Goal: Navigation & Orientation: Find specific page/section

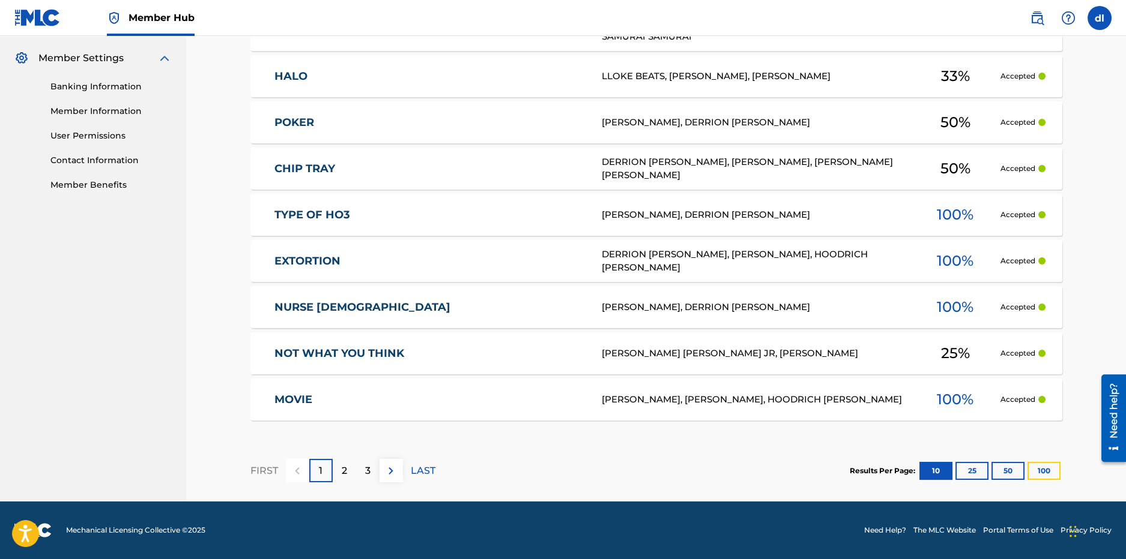
click at [1034, 465] on button "100" at bounding box center [1043, 471] width 33 height 18
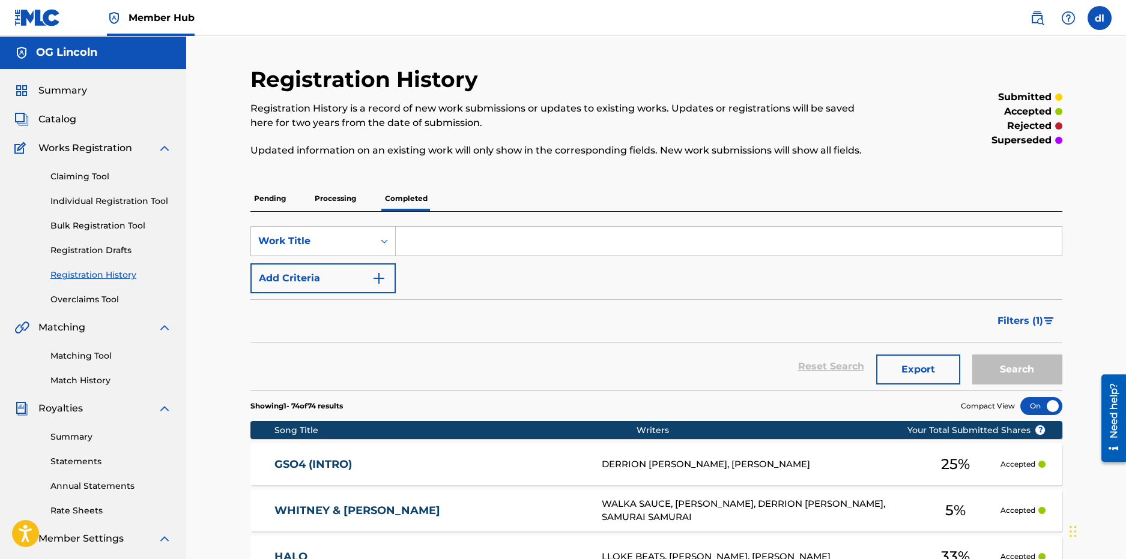
click at [344, 194] on p "Processing" at bounding box center [335, 198] width 49 height 25
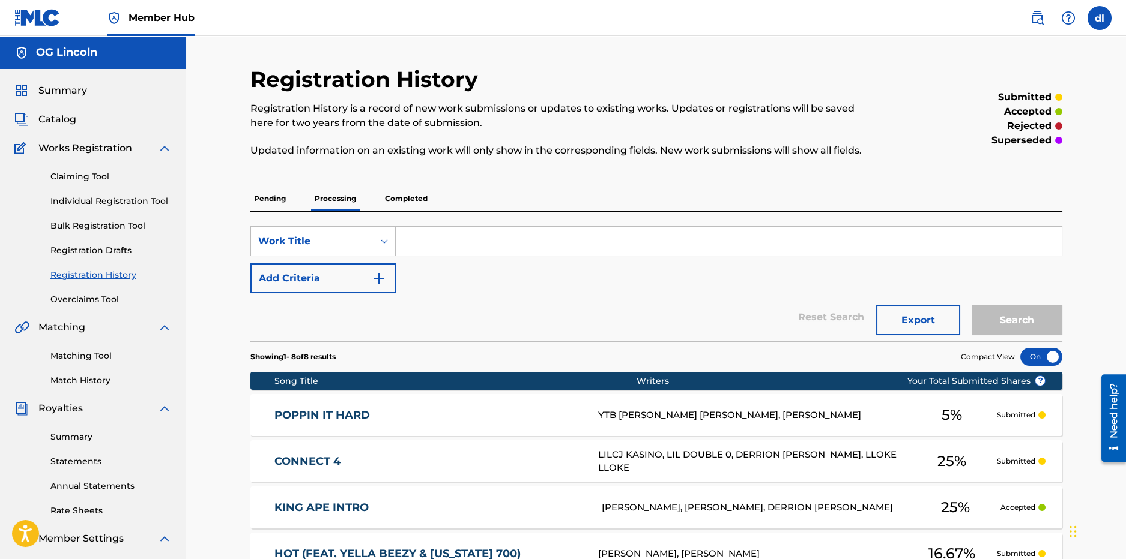
click at [271, 202] on p "Pending" at bounding box center [269, 198] width 39 height 25
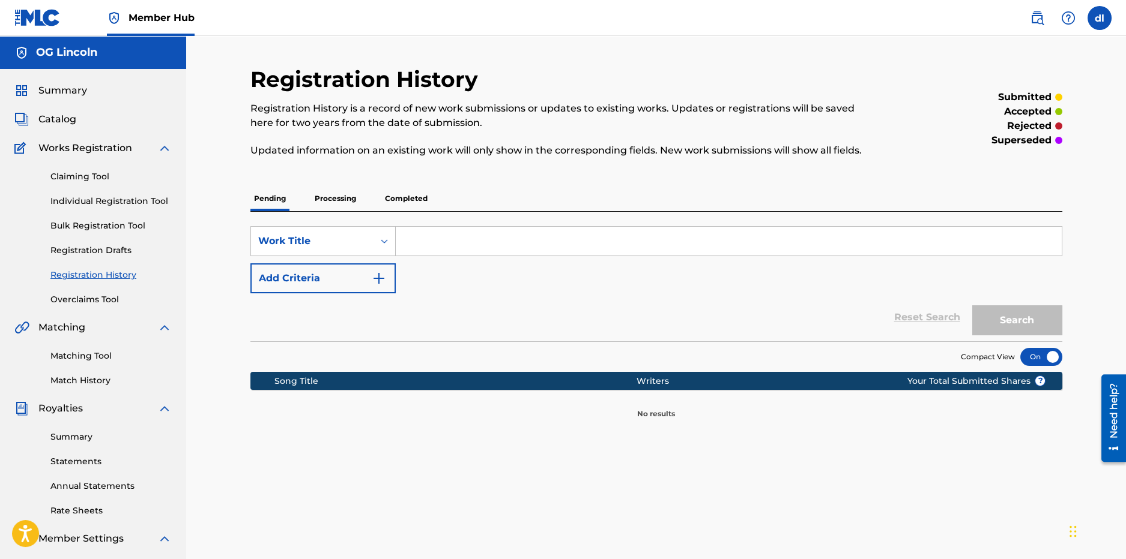
click at [319, 198] on p "Processing" at bounding box center [335, 198] width 49 height 25
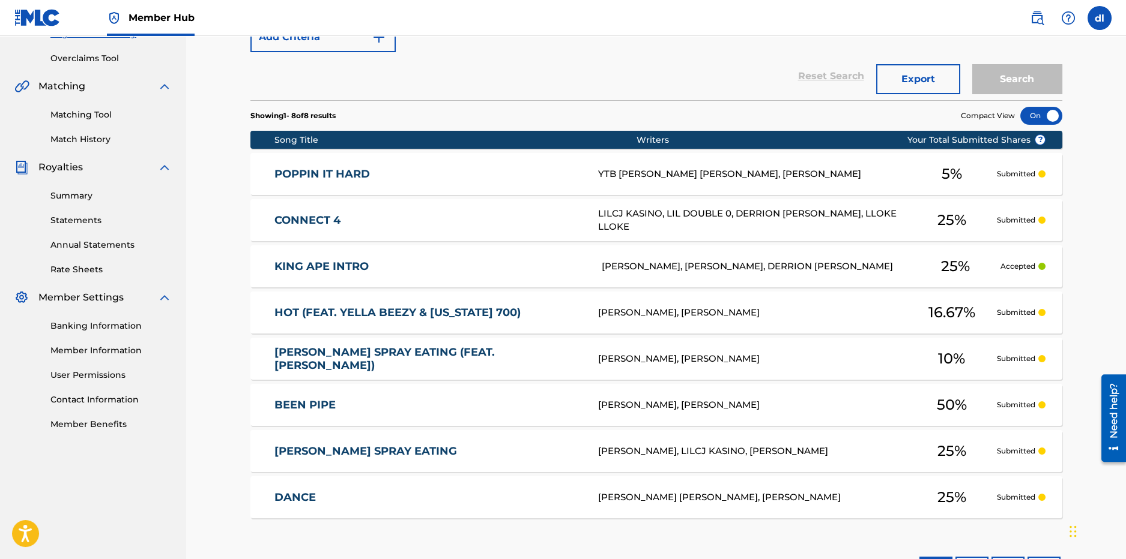
scroll to position [300, 0]
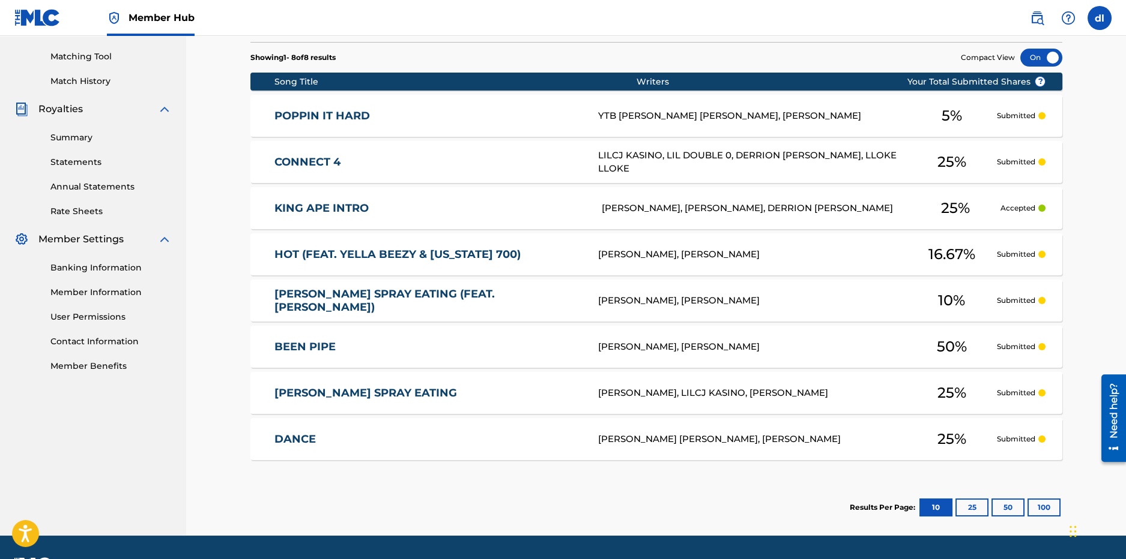
click at [615, 346] on div "[PERSON_NAME], [PERSON_NAME]" at bounding box center [752, 347] width 309 height 14
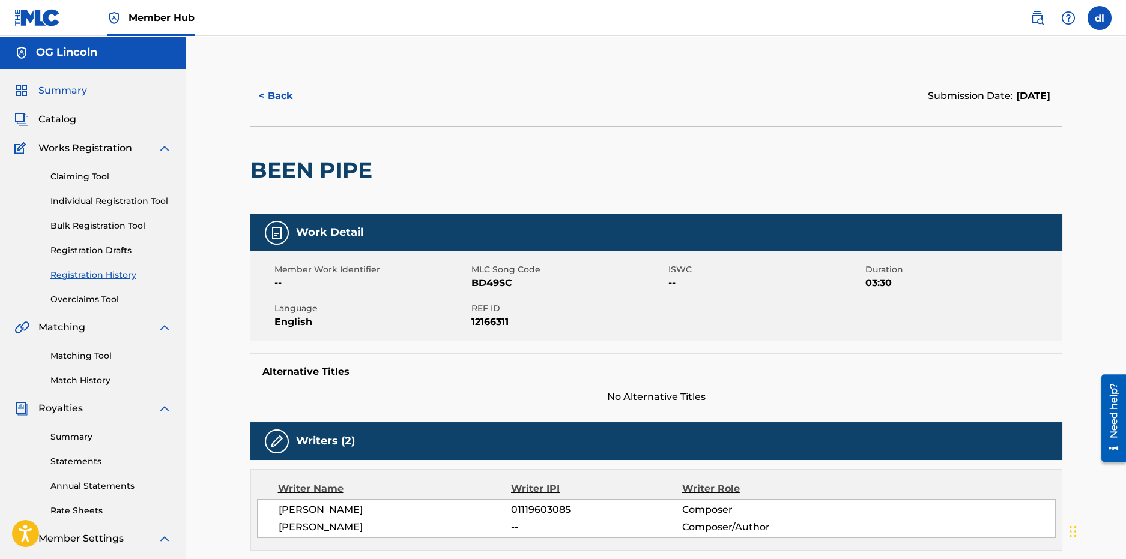
click at [58, 92] on span "Summary" at bounding box center [62, 90] width 49 height 14
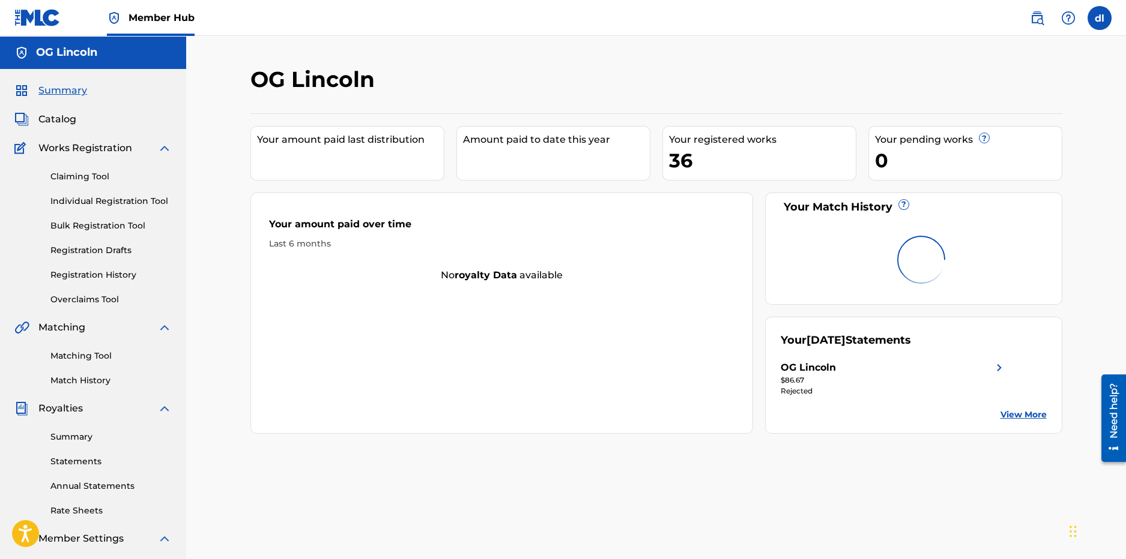
click at [1005, 420] on link "View More" at bounding box center [1023, 415] width 46 height 13
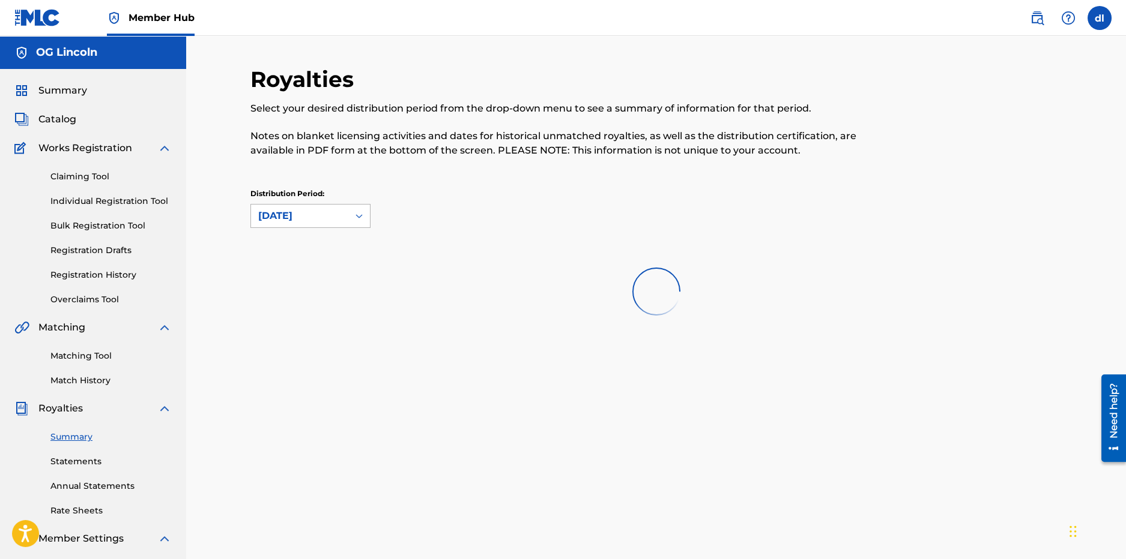
click at [324, 216] on div "[DATE]" at bounding box center [299, 216] width 83 height 14
click at [299, 279] on div at bounding box center [656, 291] width 812 height 77
click at [96, 82] on div "Summary Catalog Works Registration Claiming Tool Individual Registration Tool B…" at bounding box center [93, 378] width 186 height 618
click at [59, 85] on span "Summary" at bounding box center [62, 90] width 49 height 14
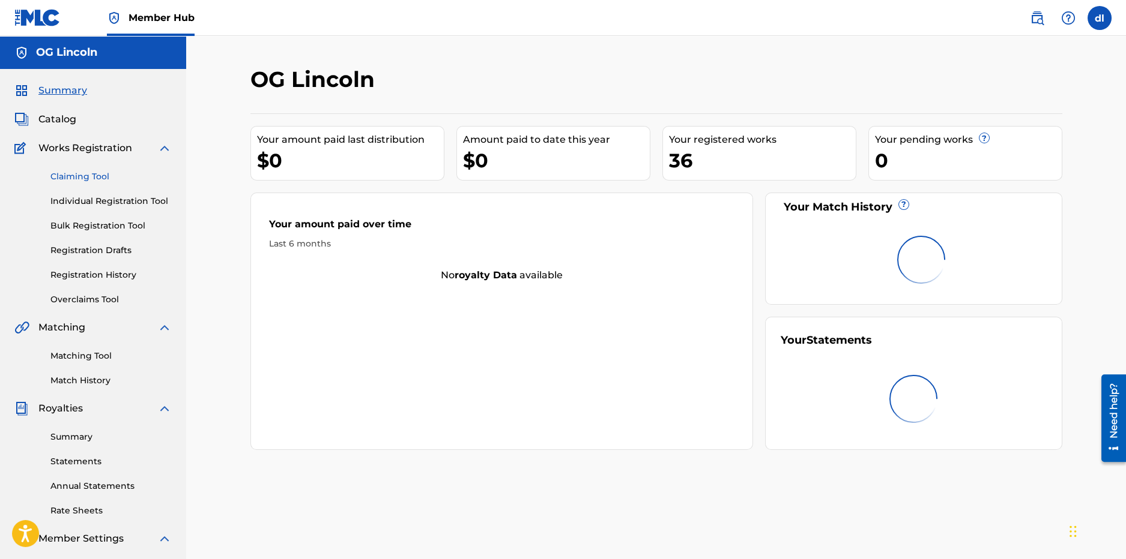
click at [101, 176] on link "Claiming Tool" at bounding box center [110, 176] width 121 height 13
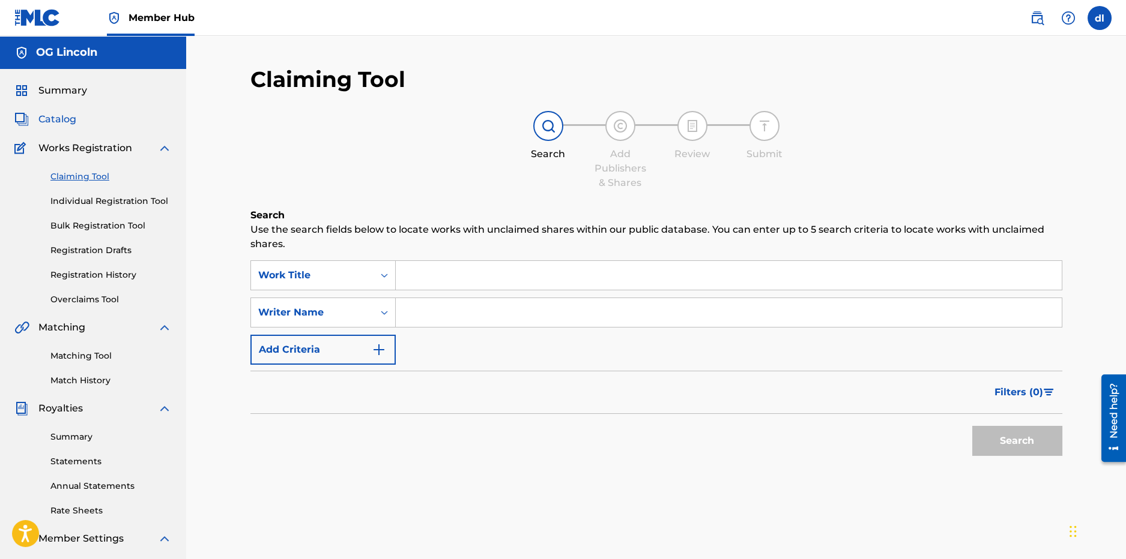
click at [49, 121] on span "Catalog" at bounding box center [57, 119] width 38 height 14
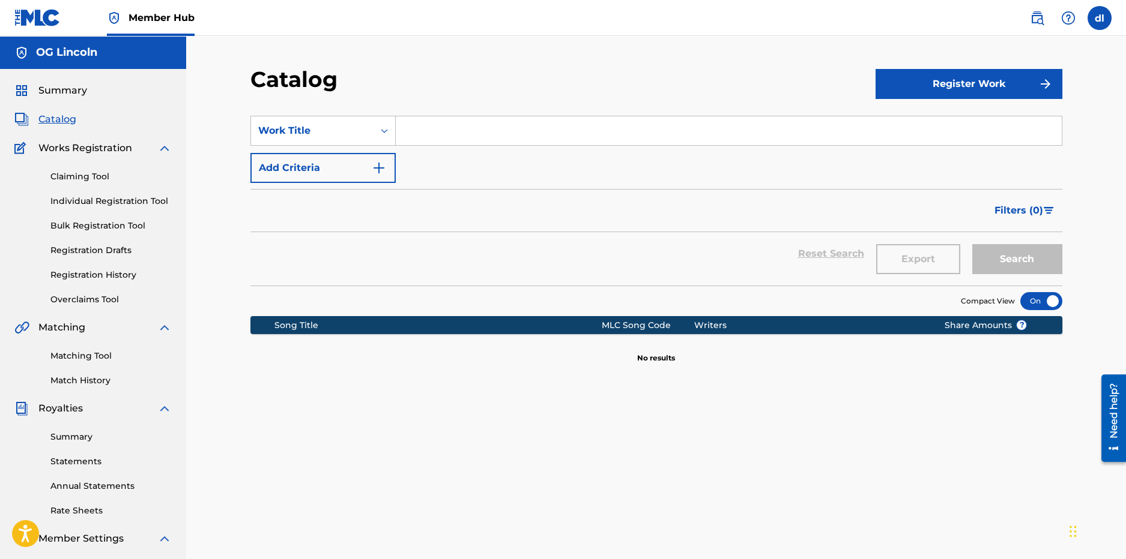
click at [62, 128] on div "Summary Catalog Works Registration Claiming Tool Individual Registration Tool B…" at bounding box center [93, 378] width 186 height 618
click at [80, 176] on link "Claiming Tool" at bounding box center [110, 176] width 121 height 13
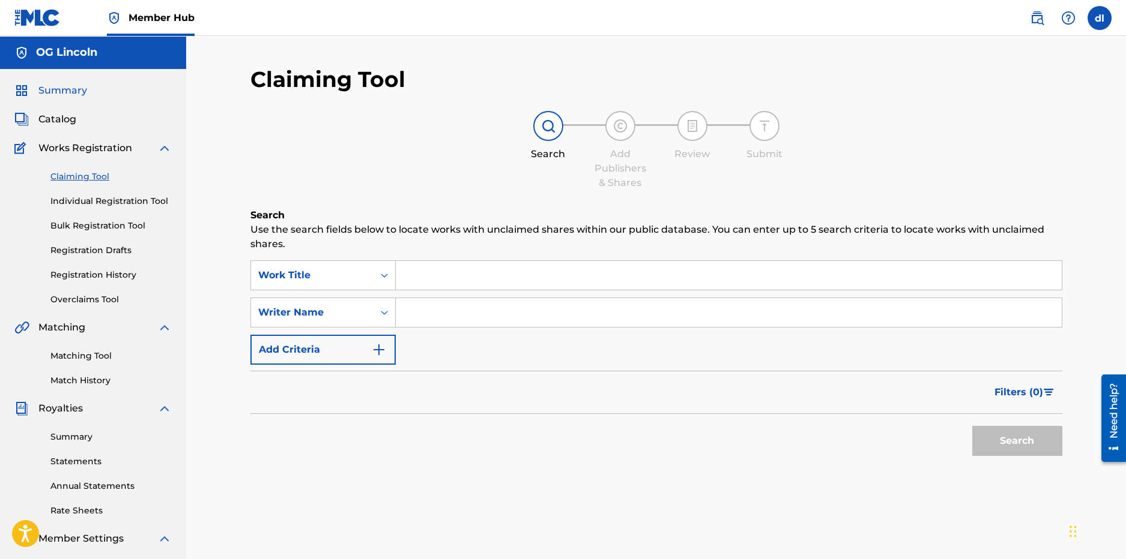
click at [44, 86] on span "Summary" at bounding box center [62, 90] width 49 height 14
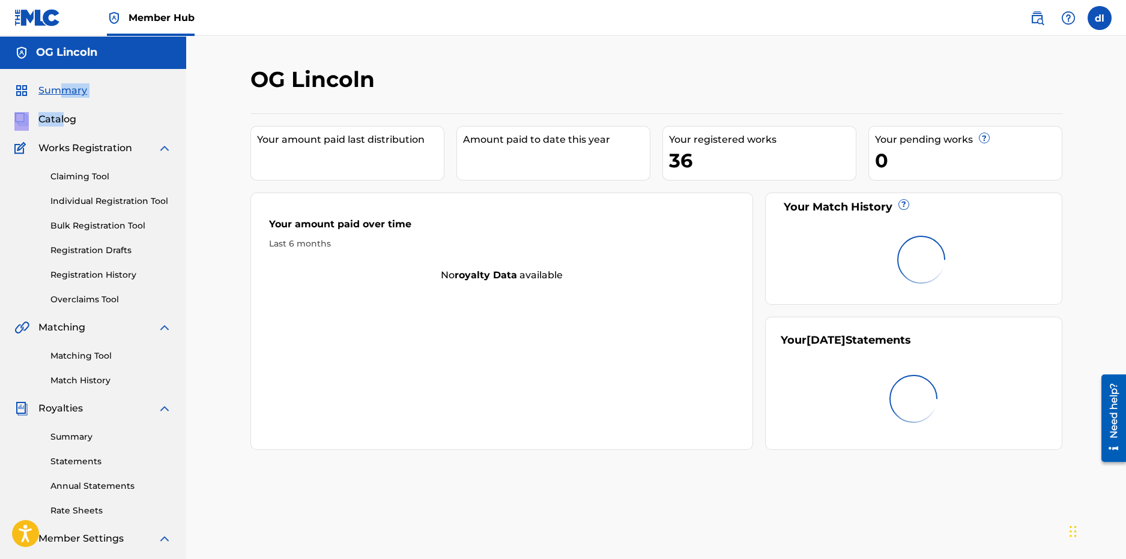
click at [63, 106] on div "Summary Catalog Works Registration Claiming Tool Individual Registration Tool B…" at bounding box center [93, 378] width 186 height 618
click at [61, 109] on div "Summary Catalog Works Registration Claiming Tool Individual Registration Tool B…" at bounding box center [93, 378] width 186 height 618
click at [58, 118] on span "Catalog" at bounding box center [57, 119] width 38 height 14
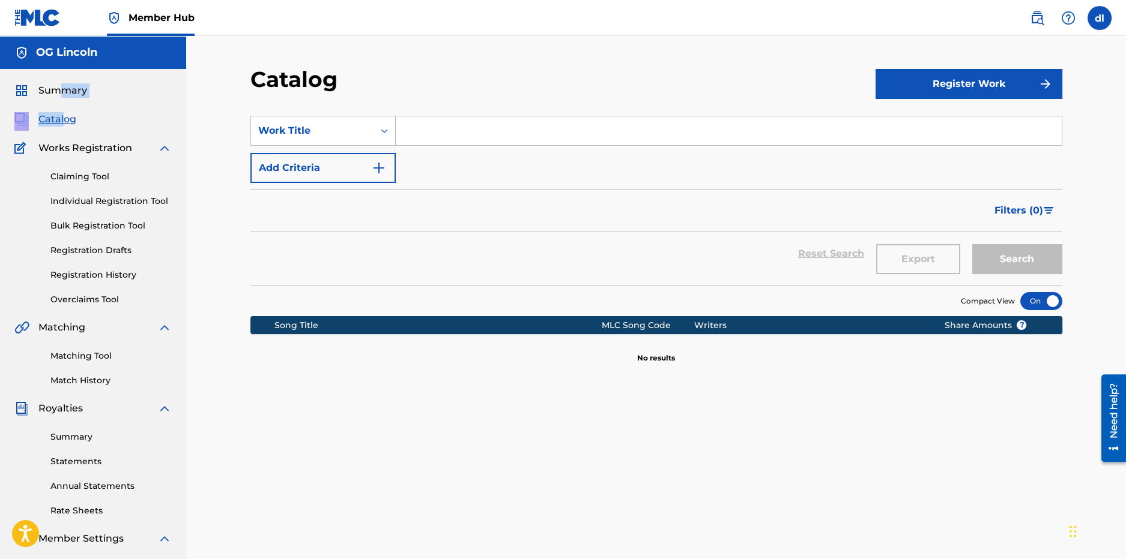
click at [61, 110] on div "Summary Catalog Works Registration Claiming Tool Individual Registration Tool B…" at bounding box center [93, 378] width 186 height 618
click at [56, 129] on div "Summary Catalog Works Registration Claiming Tool Individual Registration Tool B…" at bounding box center [93, 378] width 186 height 618
click at [61, 78] on div "Summary Catalog Works Registration Claiming Tool Individual Registration Tool B…" at bounding box center [93, 378] width 186 height 618
click at [76, 95] on span "Summary" at bounding box center [62, 90] width 49 height 14
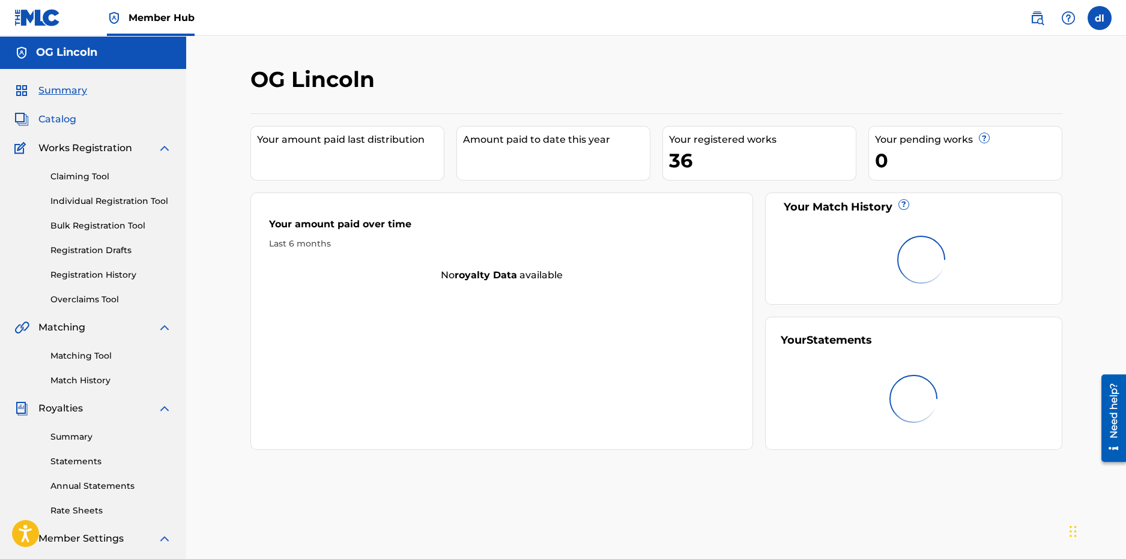
click at [45, 120] on span "Catalog" at bounding box center [57, 119] width 38 height 14
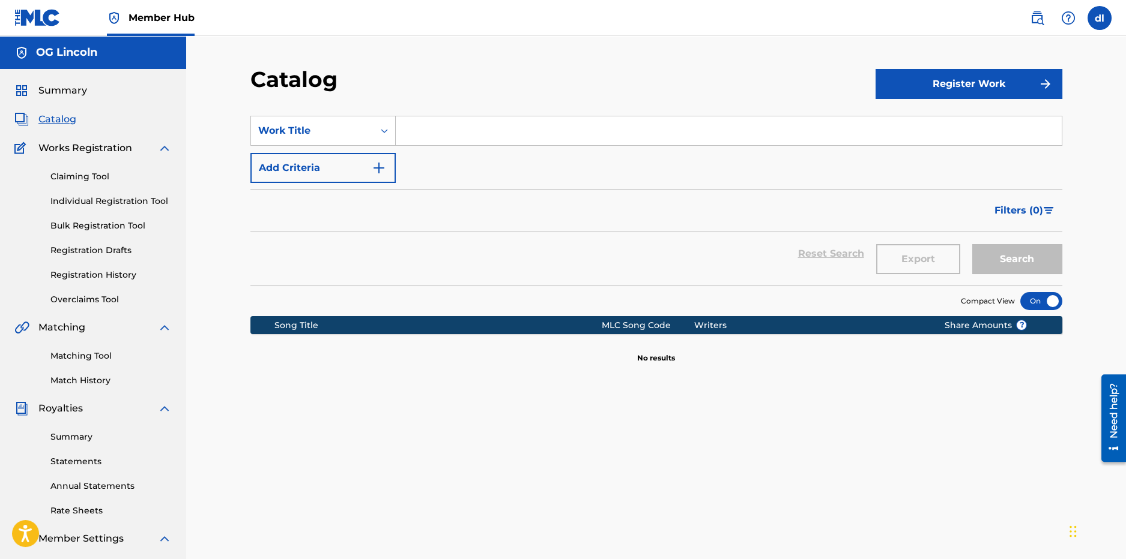
click at [79, 98] on div "Summary Catalog Works Registration Claiming Tool Individual Registration Tool B…" at bounding box center [93, 378] width 186 height 618
click at [80, 86] on span "Summary" at bounding box center [62, 90] width 49 height 14
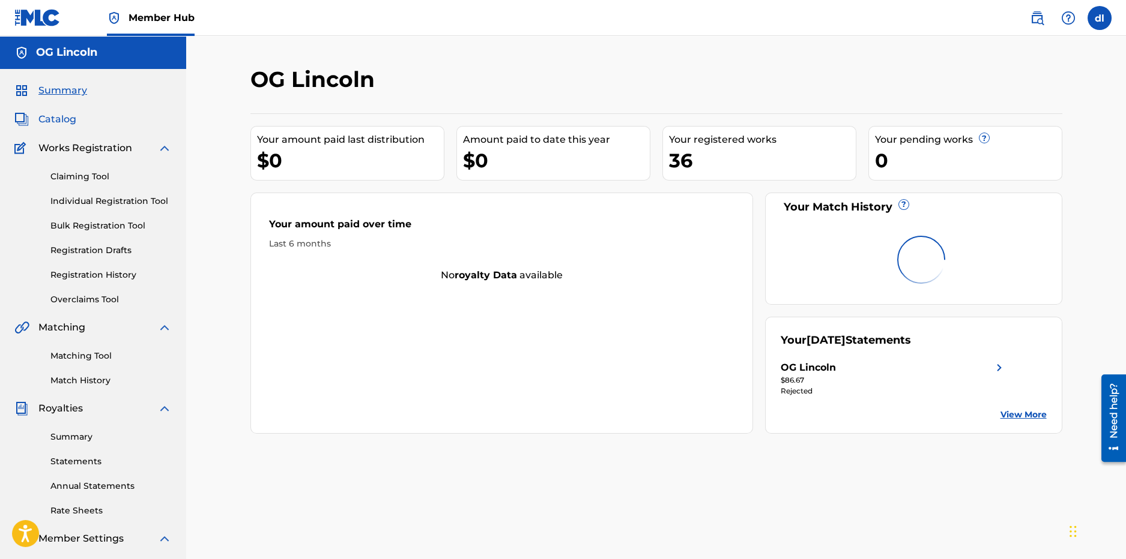
click at [61, 114] on span "Catalog" at bounding box center [57, 119] width 38 height 14
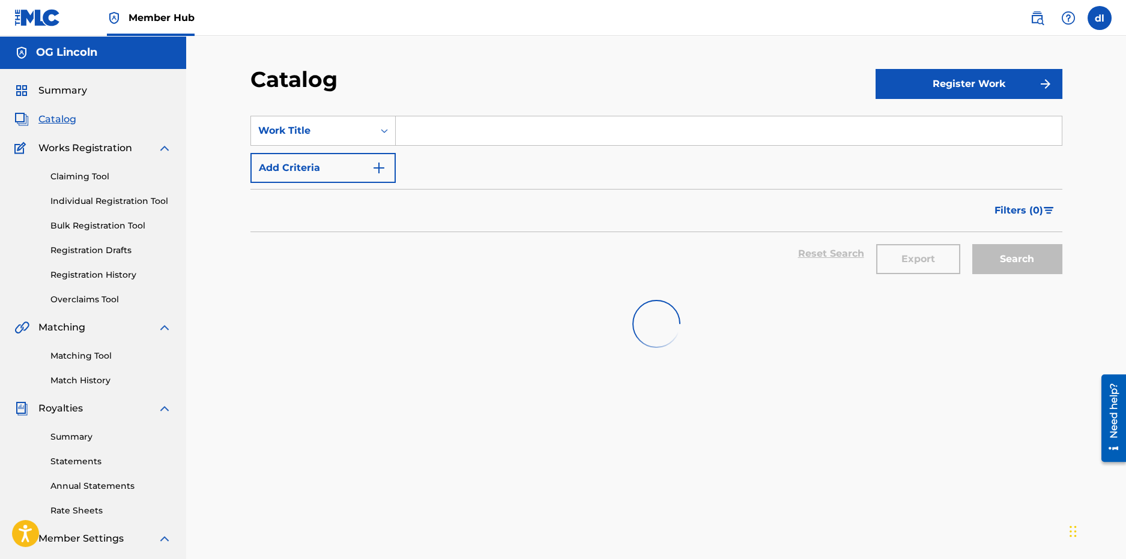
click at [60, 81] on div "Summary Catalog Works Registration Claiming Tool Individual Registration Tool B…" at bounding box center [93, 378] width 186 height 618
drag, startPoint x: 56, startPoint y: 94, endPoint x: 172, endPoint y: 77, distance: 116.6
click at [56, 93] on span "Summary" at bounding box center [62, 90] width 49 height 14
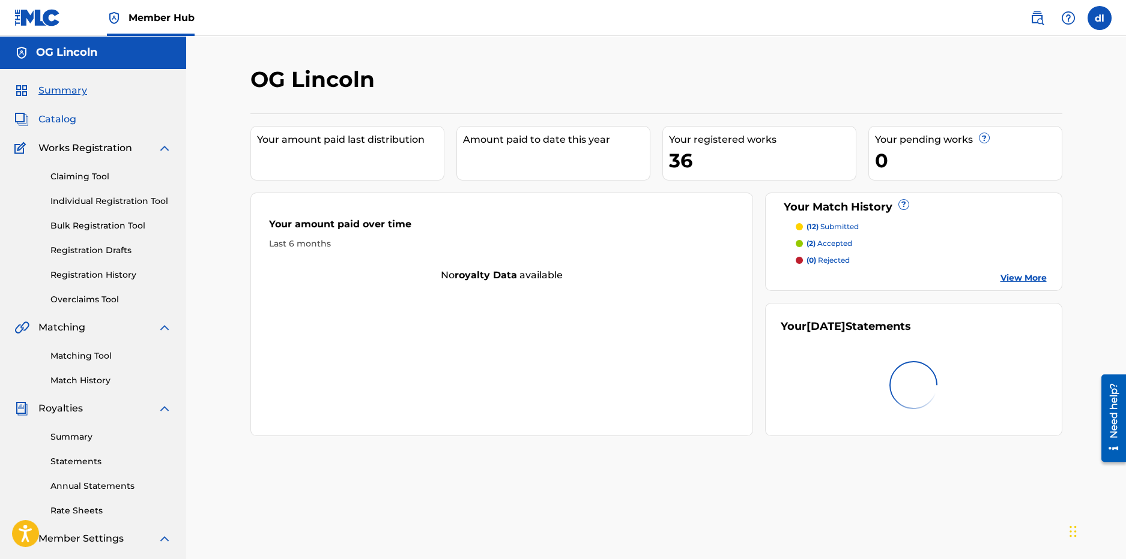
drag, startPoint x: 73, startPoint y: 99, endPoint x: 70, endPoint y: 112, distance: 13.0
click at [72, 99] on div "Summary Catalog Works Registration Claiming Tool Individual Registration Tool B…" at bounding box center [93, 378] width 186 height 618
click at [67, 116] on span "Catalog" at bounding box center [57, 119] width 38 height 14
